Goal: Subscribe to service/newsletter

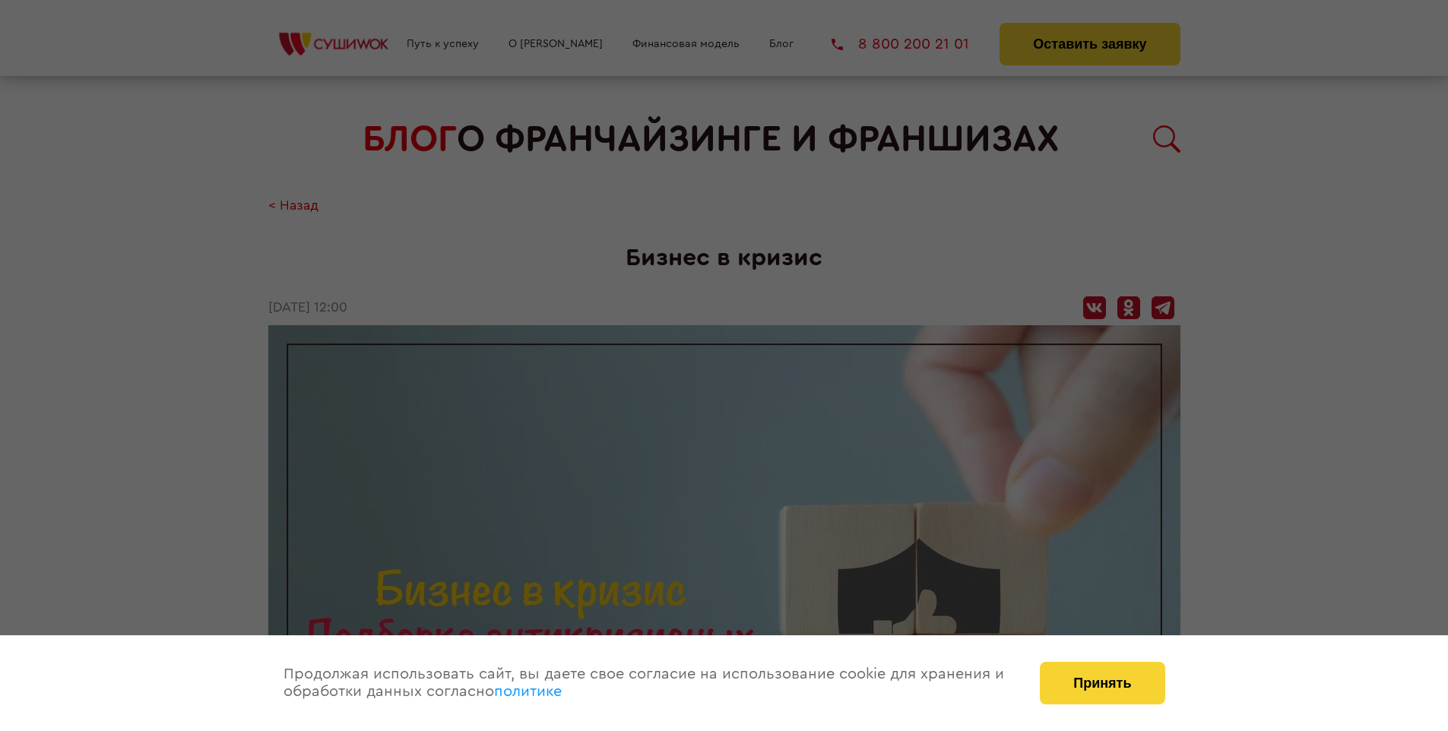
scroll to position [2147, 0]
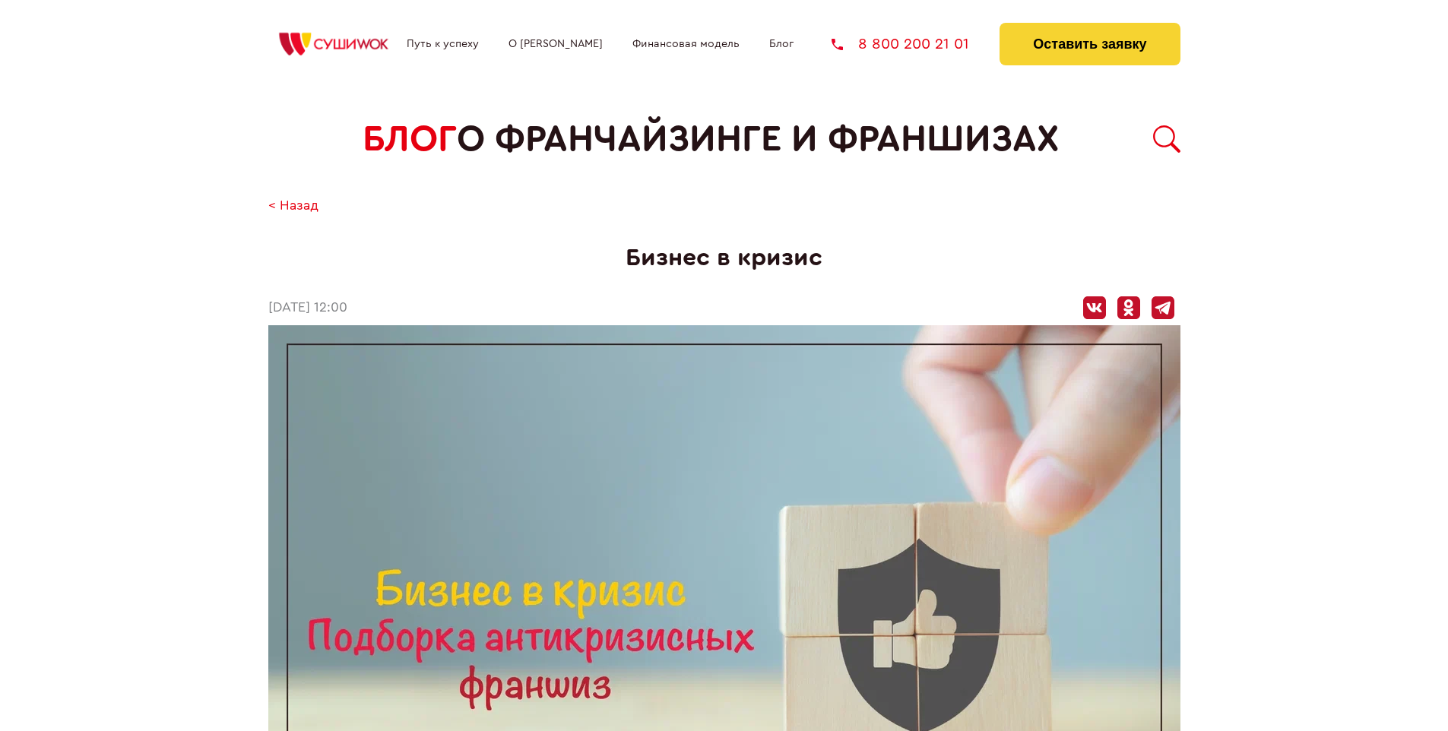
scroll to position [2147, 0]
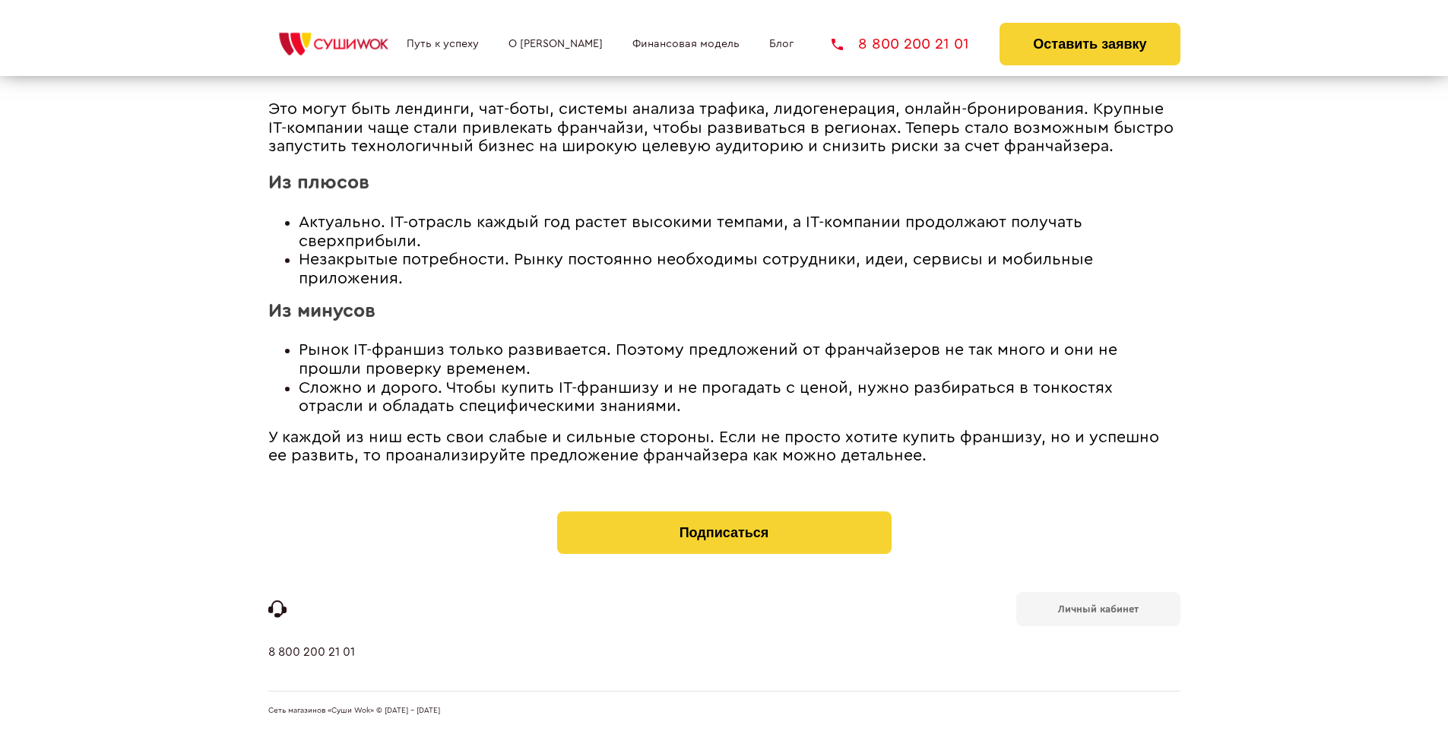
click at [1097, 608] on b "Личный кабинет" at bounding box center [1098, 609] width 81 height 10
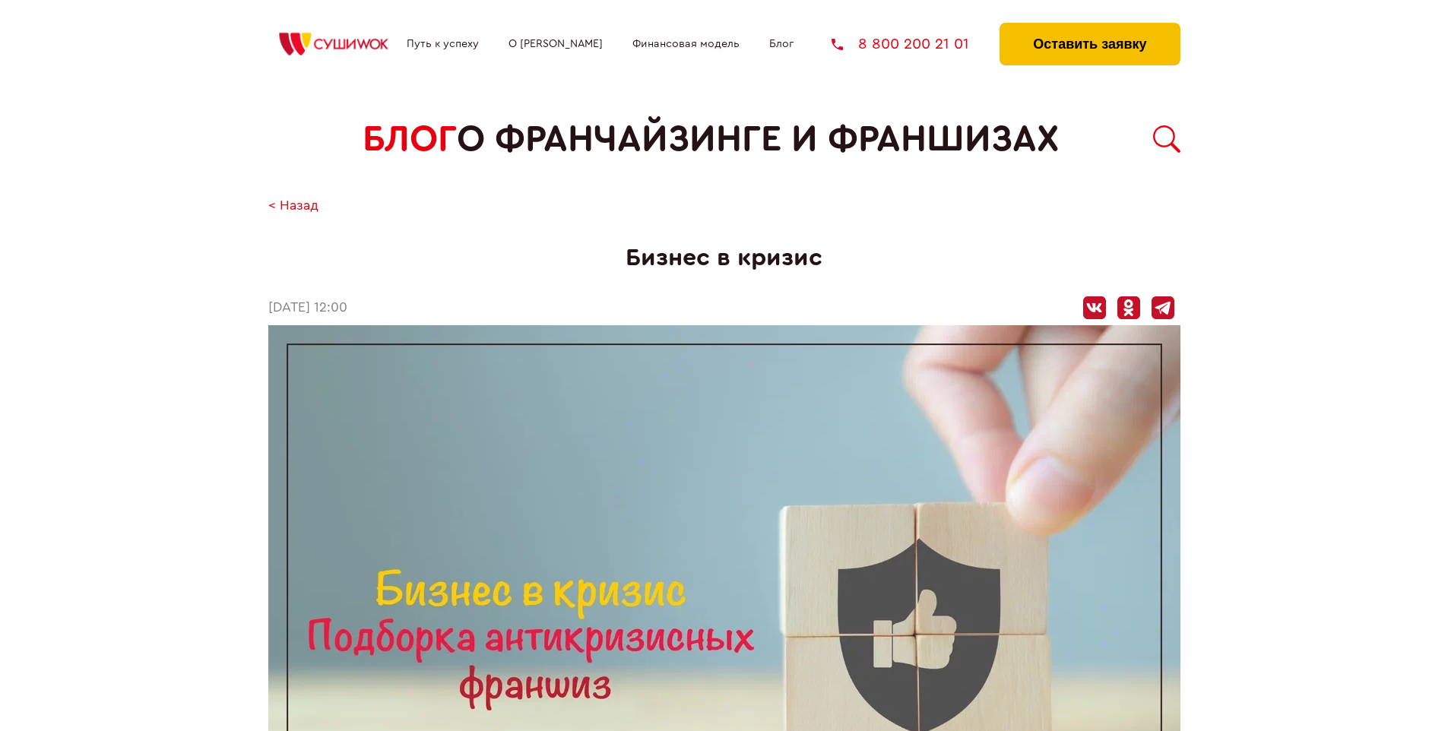
click at [1089, 27] on button "Оставить заявку" at bounding box center [1089, 44] width 180 height 43
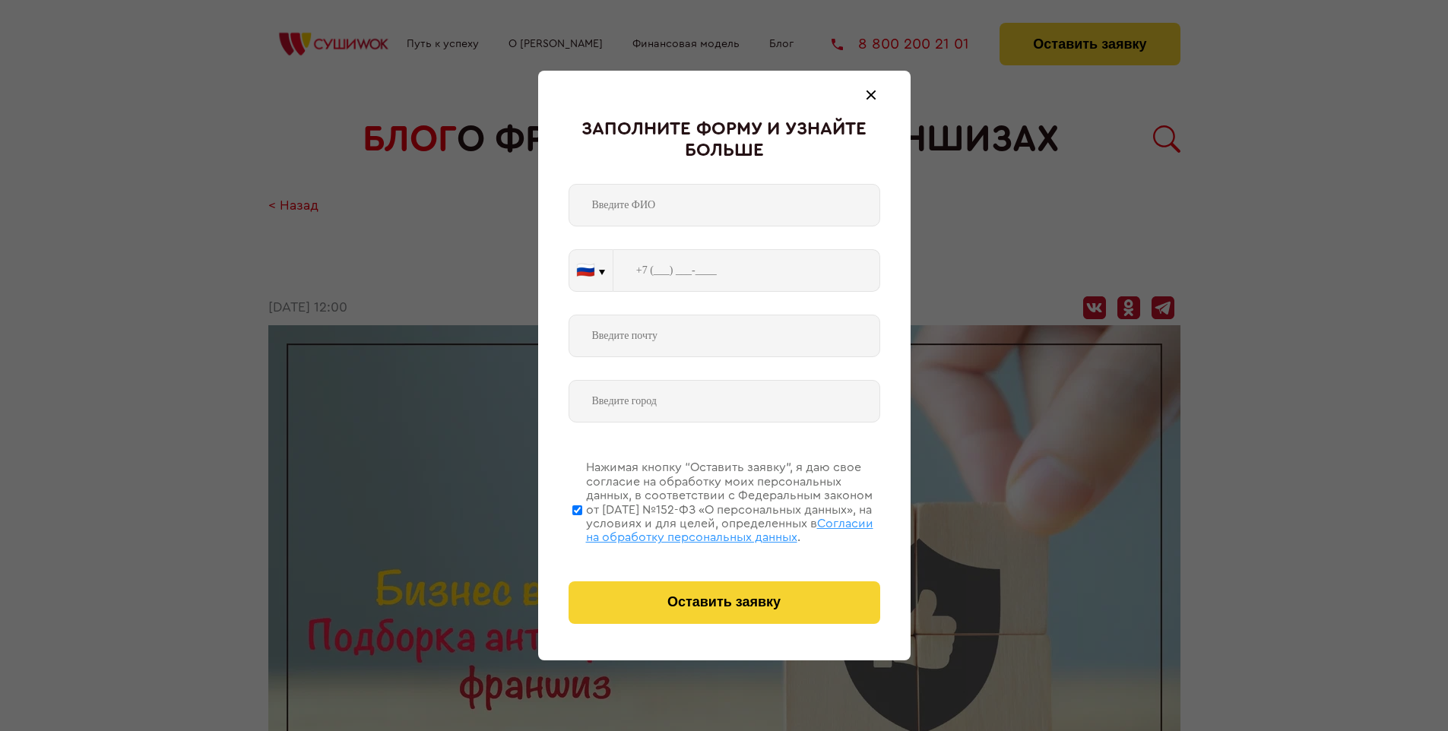
click at [704, 528] on span "Согласии на обработку персональных данных" at bounding box center [729, 530] width 287 height 26
click at [582, 528] on input "Нажимая кнопку “Оставить заявку”, я даю свое согласие на обработку моих персона…" at bounding box center [577, 510] width 10 height 122
checkbox input "false"
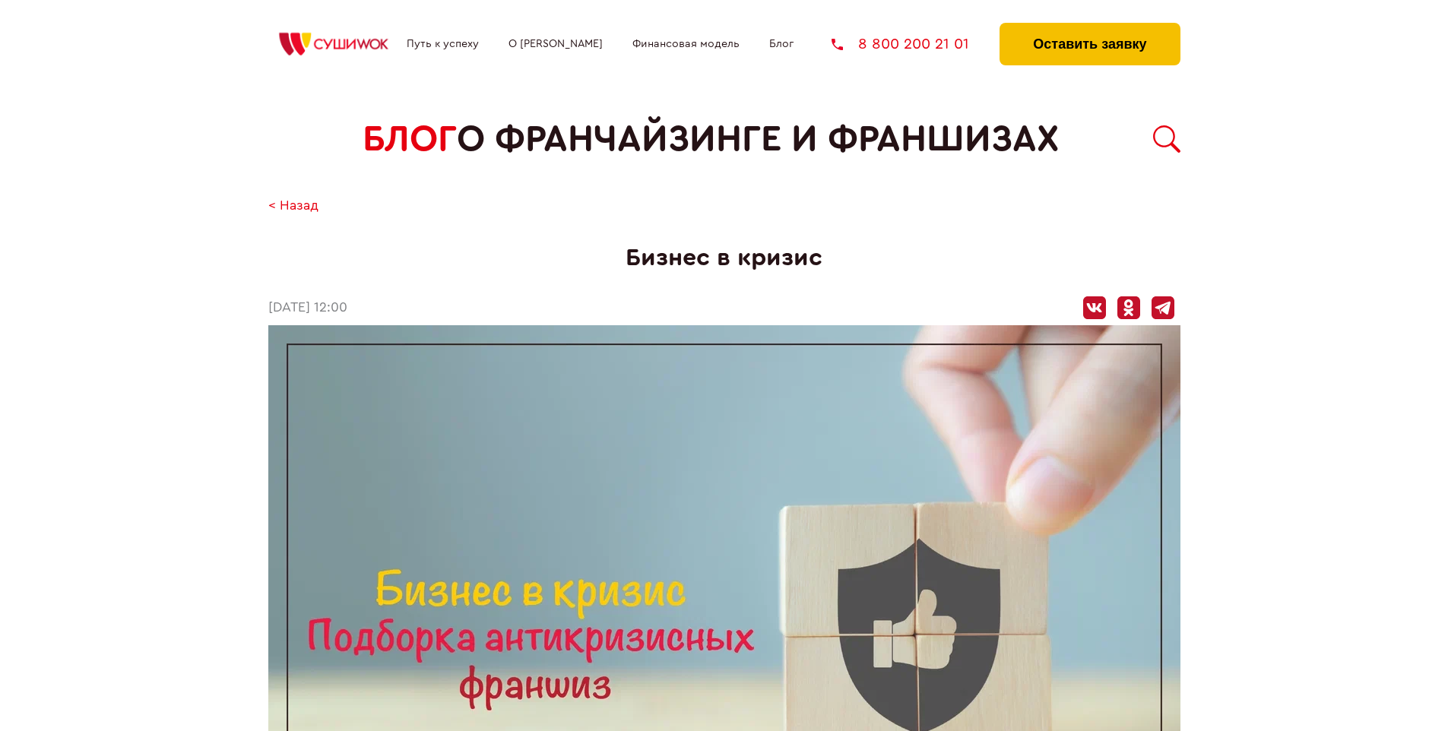
click at [1089, 27] on button "Оставить заявку" at bounding box center [1089, 44] width 180 height 43
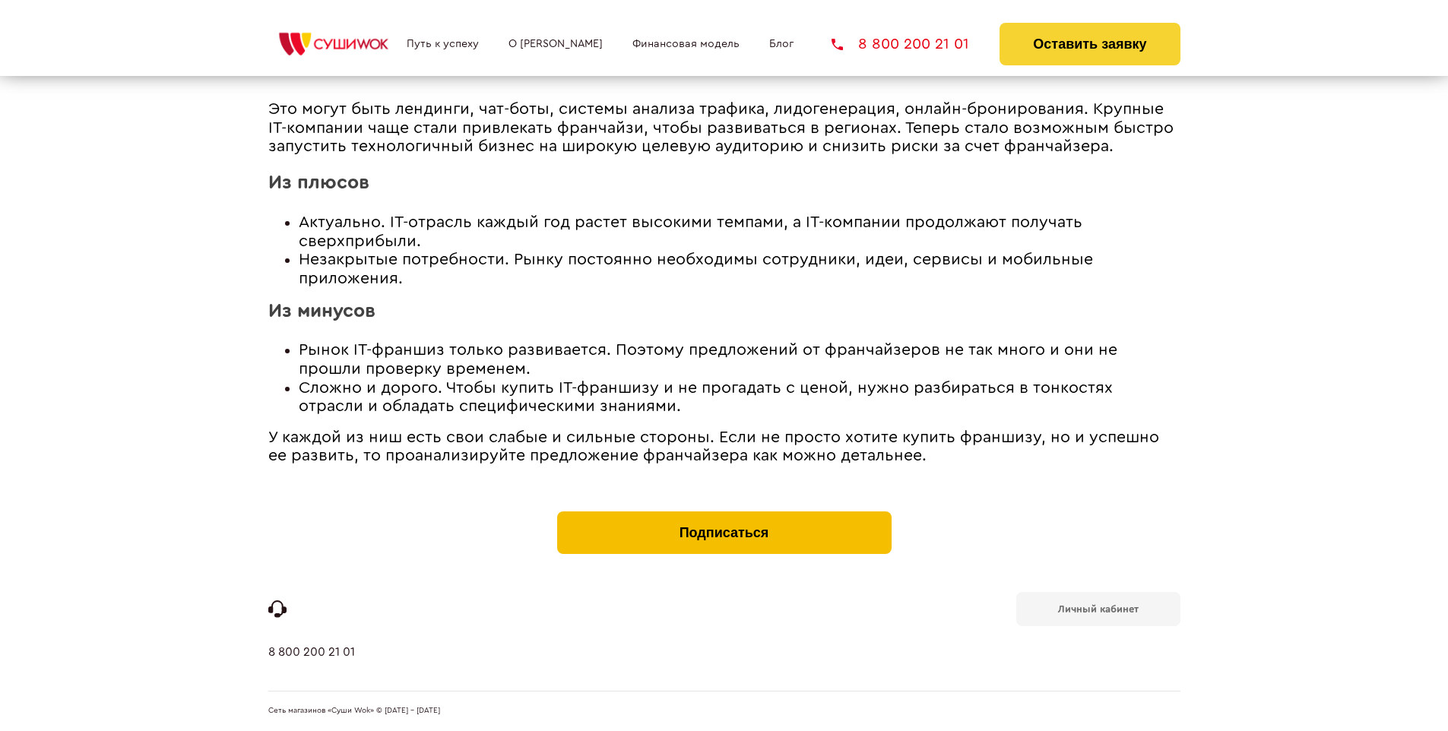
click at [723, 515] on button "Подписаться" at bounding box center [724, 532] width 334 height 43
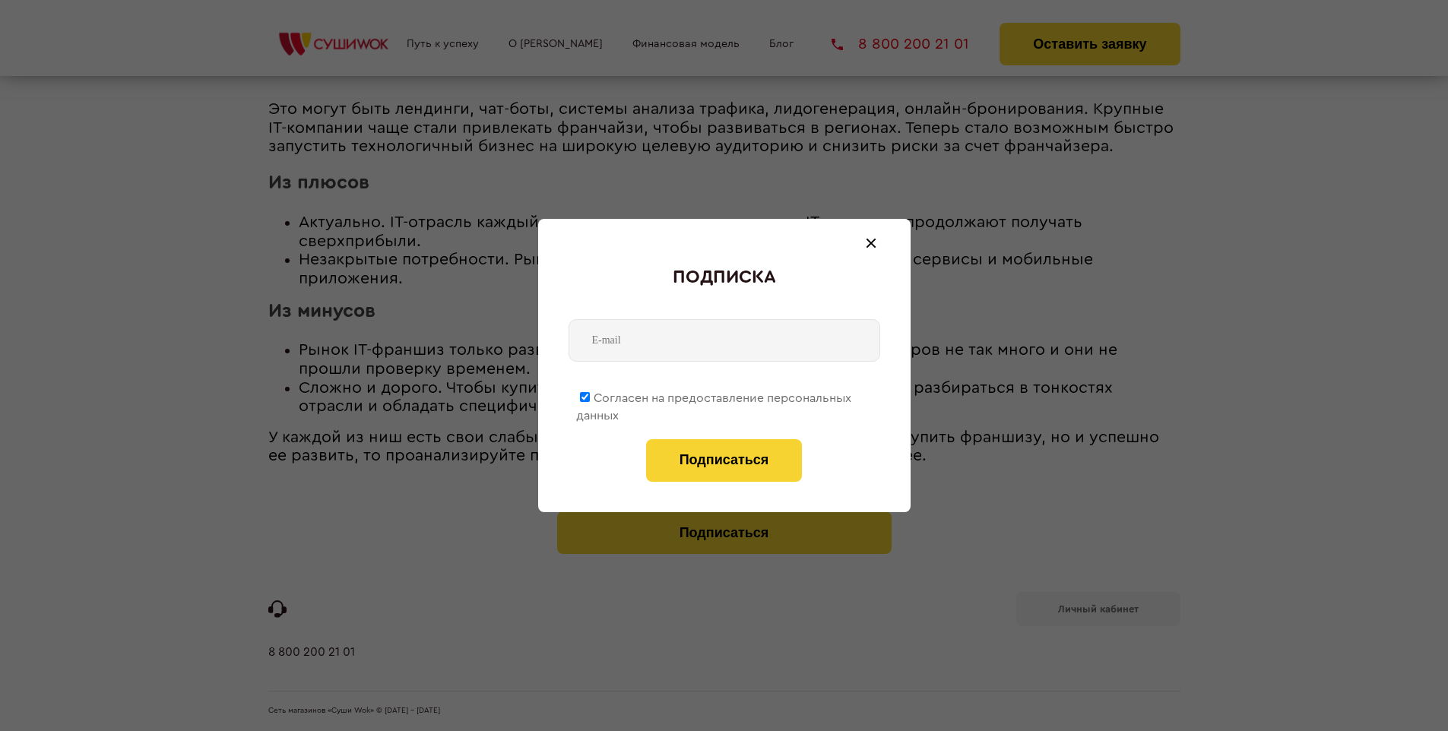
click at [714, 395] on span "Согласен на предоставление персональных данных" at bounding box center [713, 407] width 275 height 30
click at [590, 395] on input "Согласен на предоставление персональных данных" at bounding box center [585, 397] width 10 height 10
checkbox input "false"
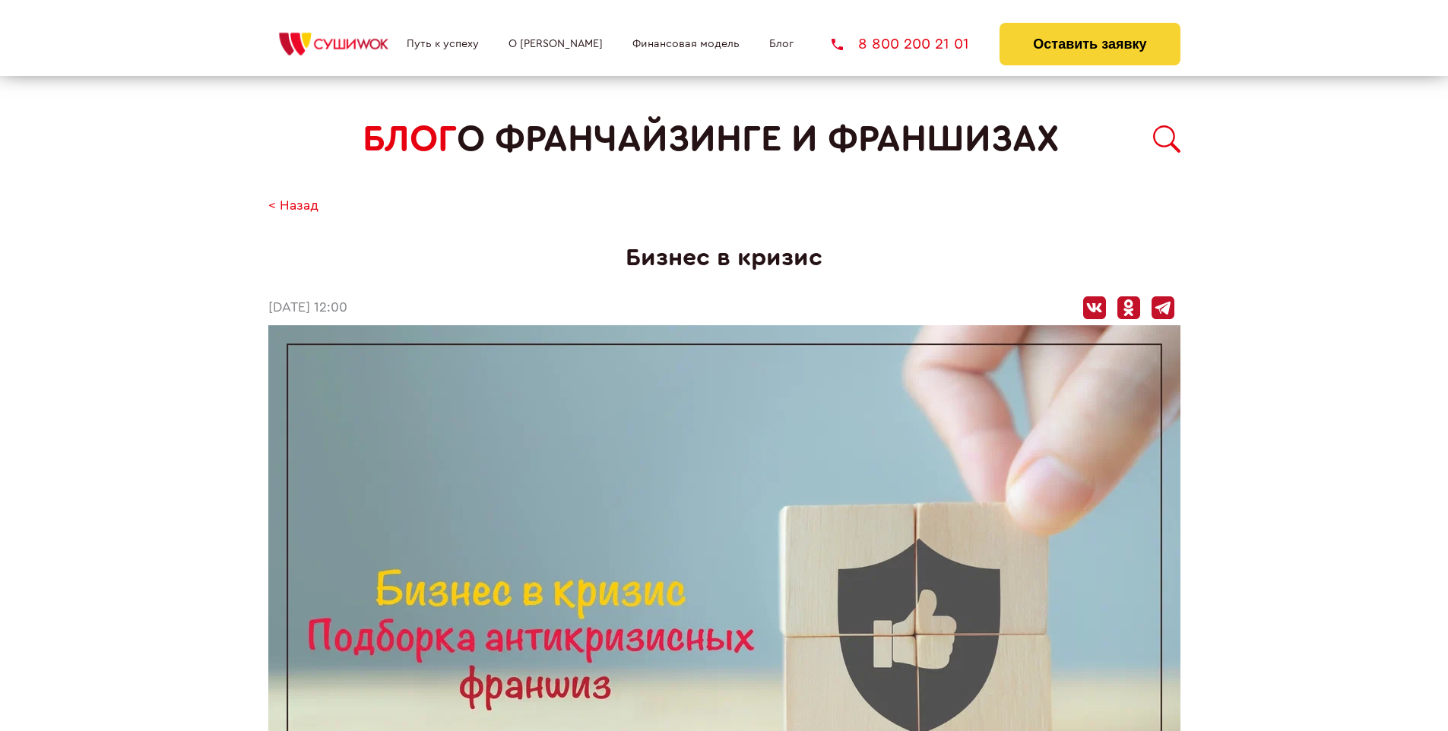
scroll to position [2147, 0]
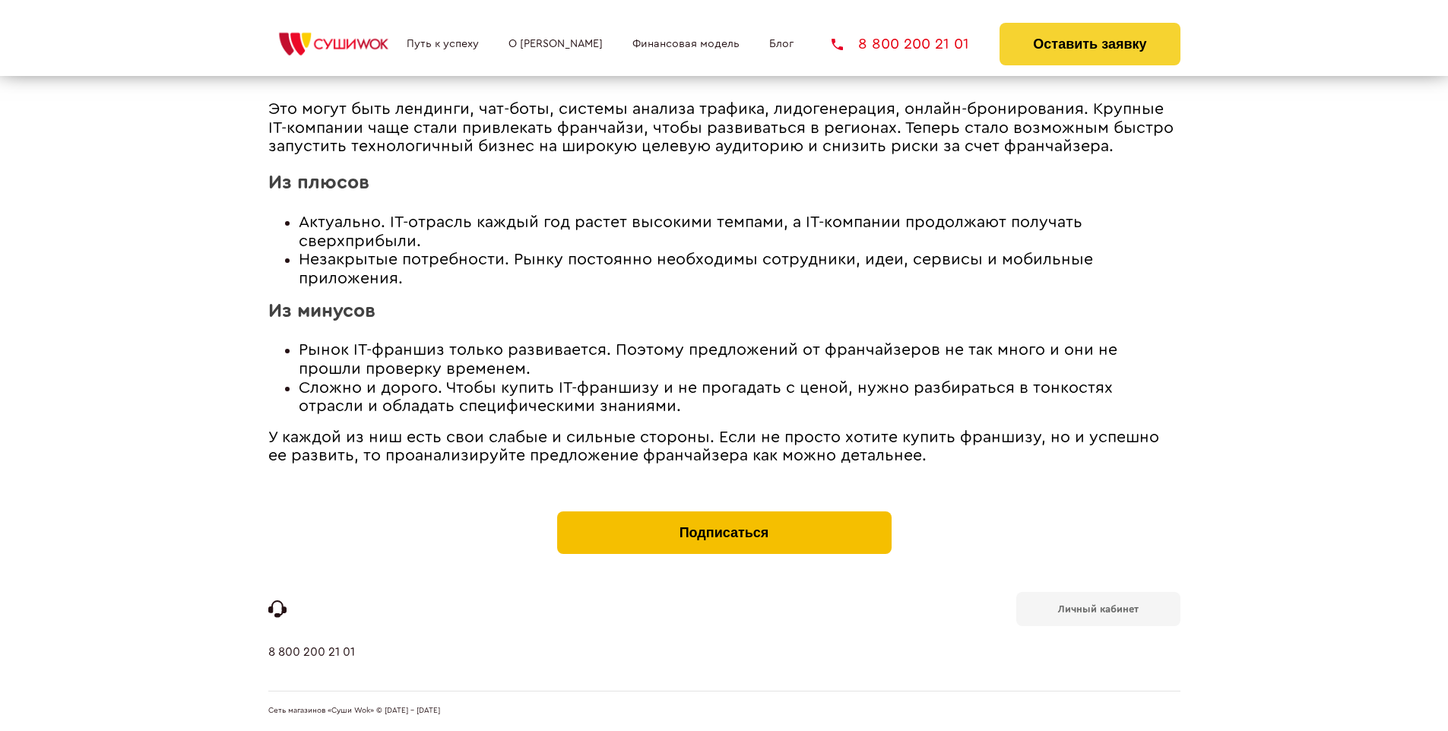
click at [723, 515] on button "Подписаться" at bounding box center [724, 532] width 334 height 43
